Goal: Task Accomplishment & Management: Manage account settings

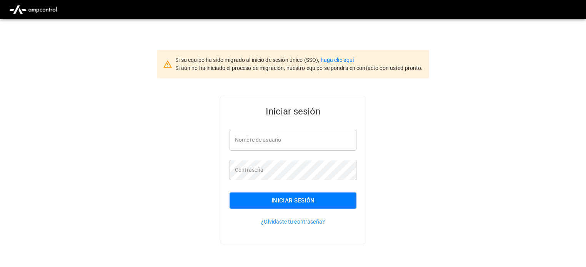
type input "**********"
click at [303, 207] on button "Iniciar sesión" at bounding box center [293, 201] width 127 height 16
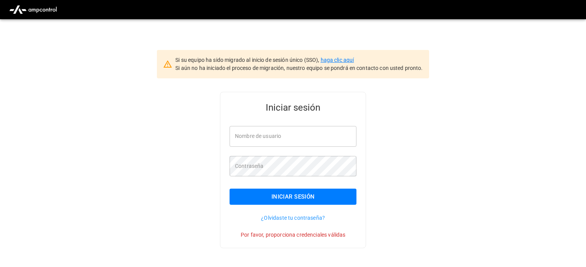
click at [347, 61] on link "haga clic aquí" at bounding box center [337, 60] width 33 height 6
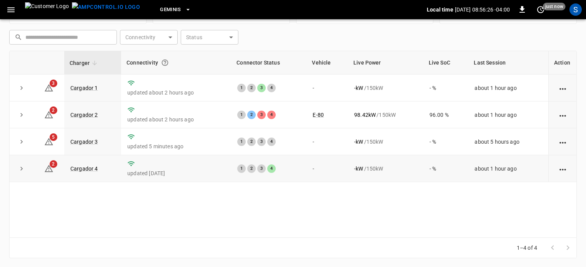
scroll to position [64, 0]
